Goal: Task Accomplishment & Management: Use online tool/utility

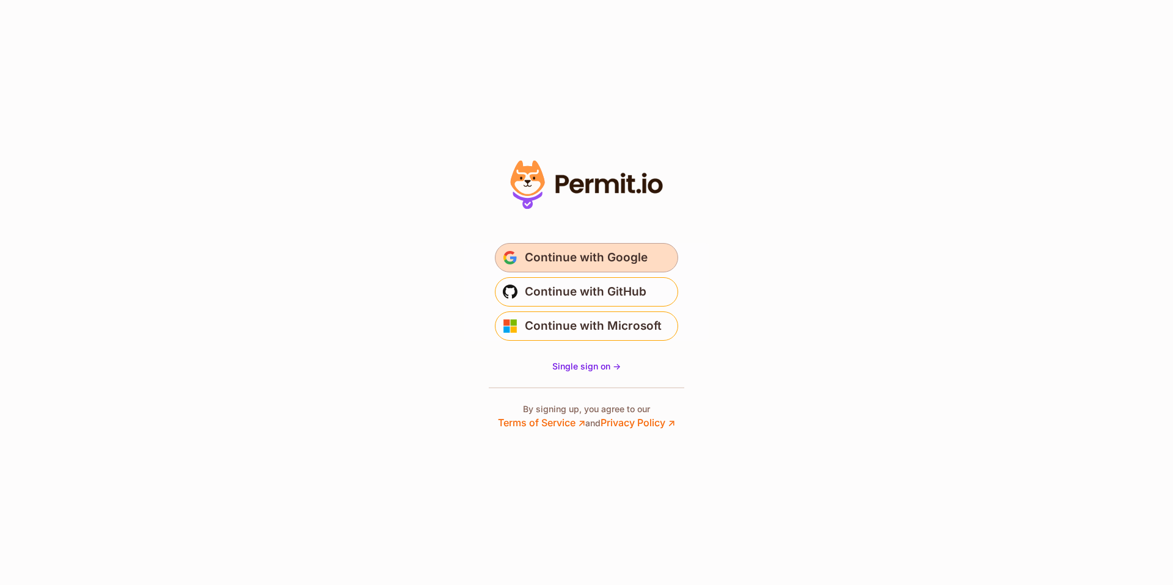
click at [590, 250] on span "Continue with Google" at bounding box center [586, 258] width 123 height 20
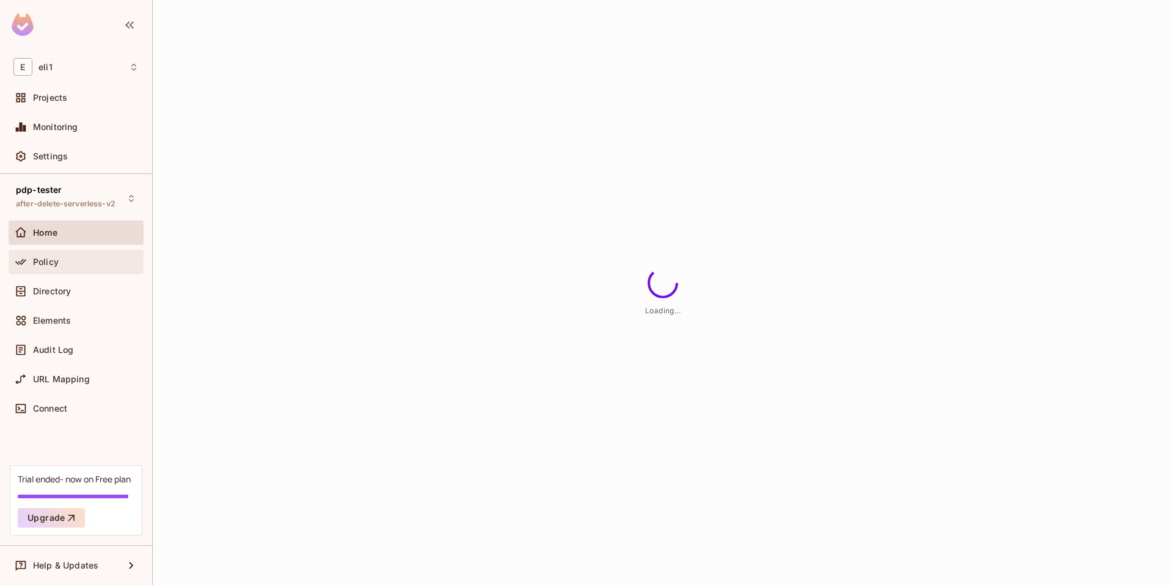
click at [72, 261] on div "Policy" at bounding box center [86, 262] width 106 height 10
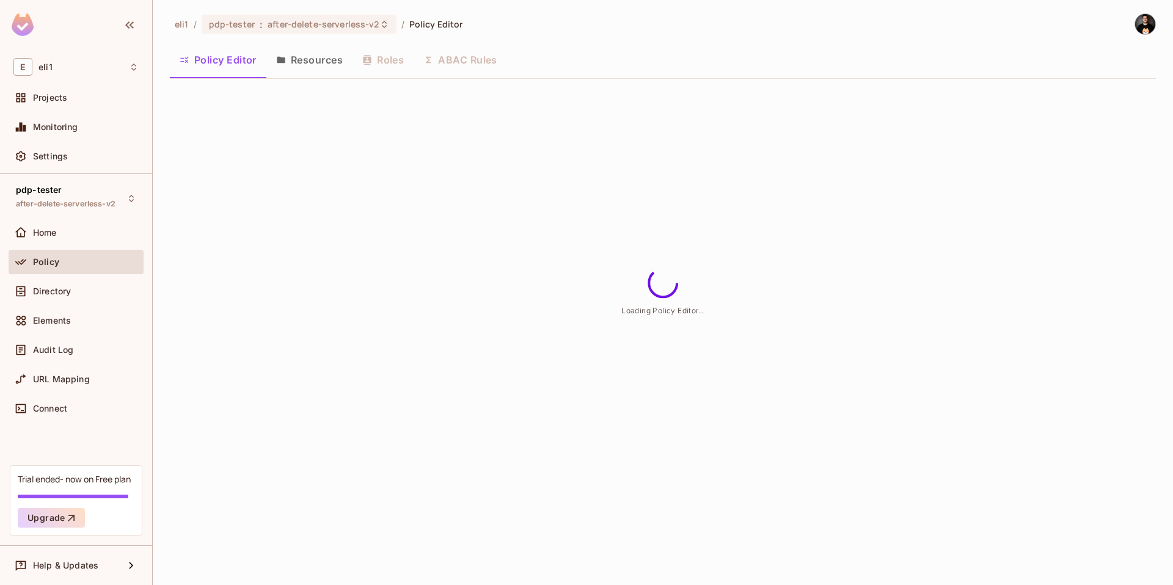
click at [303, 64] on button "Resources" at bounding box center [309, 60] width 86 height 31
